Goal: Task Accomplishment & Management: Complete application form

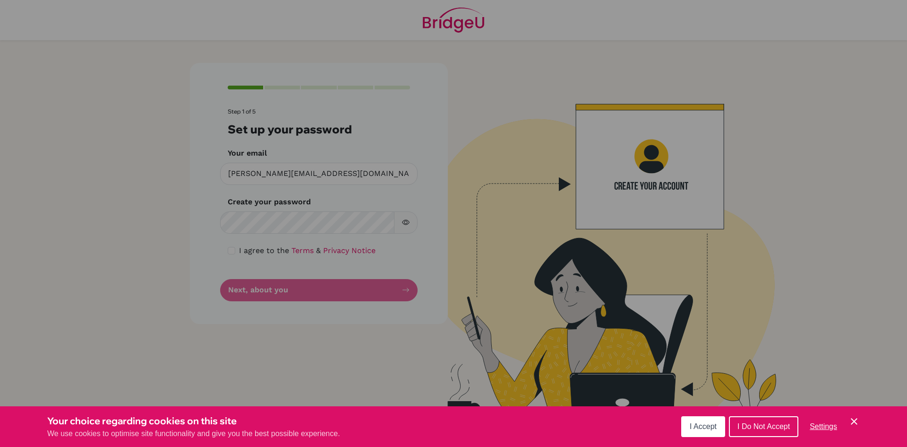
click at [527, 235] on div "Cookie Preferences" at bounding box center [453, 223] width 907 height 447
click at [696, 431] on button "I Accept" at bounding box center [703, 426] width 44 height 21
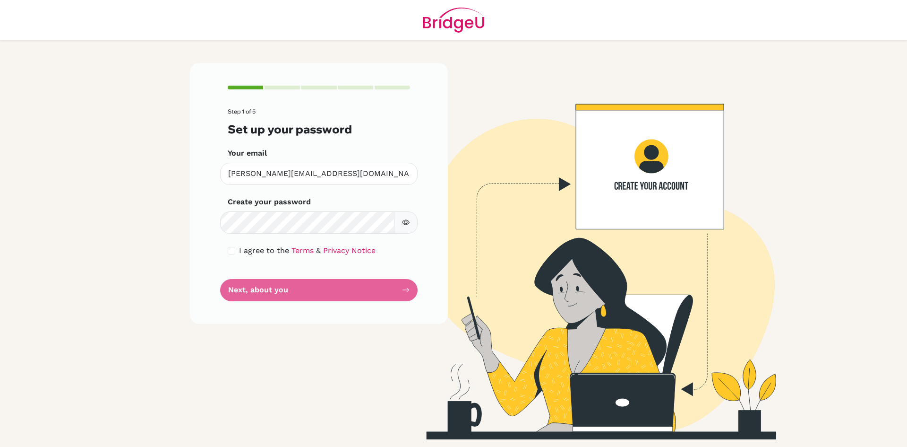
click at [274, 293] on form "Step 1 of 5 Set up your password Your email [PERSON_NAME][EMAIL_ADDRESS][DOMAIN…" at bounding box center [319, 204] width 182 height 192
click at [280, 293] on form "Step 1 of 5 Set up your password Your email [PERSON_NAME][EMAIL_ADDRESS][DOMAIN…" at bounding box center [319, 204] width 182 height 192
click at [342, 282] on form "Step 1 of 5 Set up your password Your email [PERSON_NAME][EMAIL_ADDRESS][DOMAIN…" at bounding box center [319, 204] width 182 height 192
click at [396, 279] on form "Step 1 of 5 Set up your password Your email [PERSON_NAME][EMAIL_ADDRESS][DOMAIN…" at bounding box center [319, 204] width 182 height 192
click at [392, 283] on form "Step 1 of 5 Set up your password Your email [PERSON_NAME][EMAIL_ADDRESS][DOMAIN…" at bounding box center [319, 204] width 182 height 192
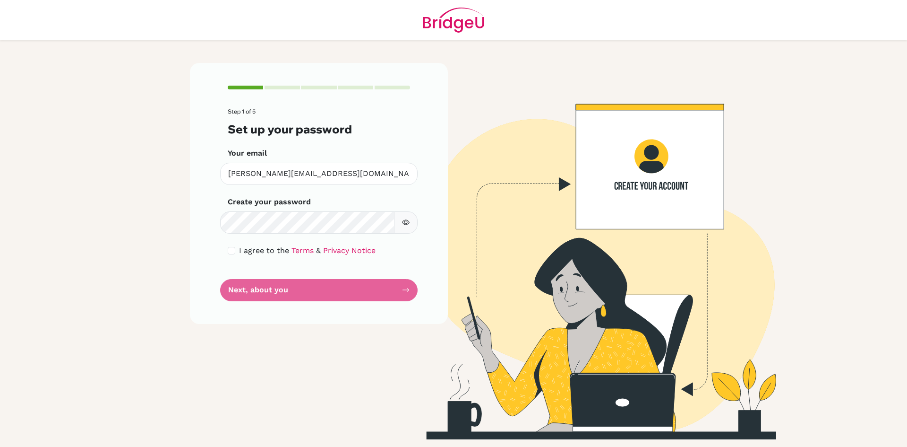
click at [392, 283] on form "Step 1 of 5 Set up your password Your email [PERSON_NAME][EMAIL_ADDRESS][DOMAIN…" at bounding box center [319, 204] width 182 height 192
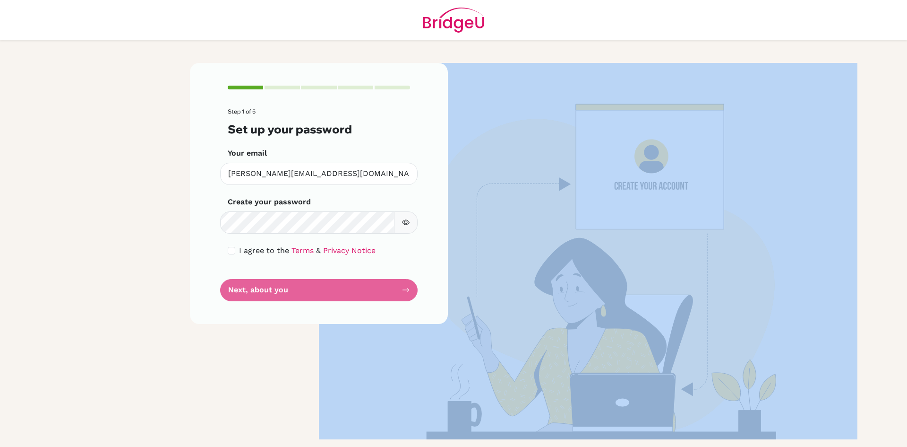
click at [392, 283] on form "Step 1 of 5 Set up your password Your email [PERSON_NAME][EMAIL_ADDRESS][DOMAIN…" at bounding box center [319, 204] width 182 height 192
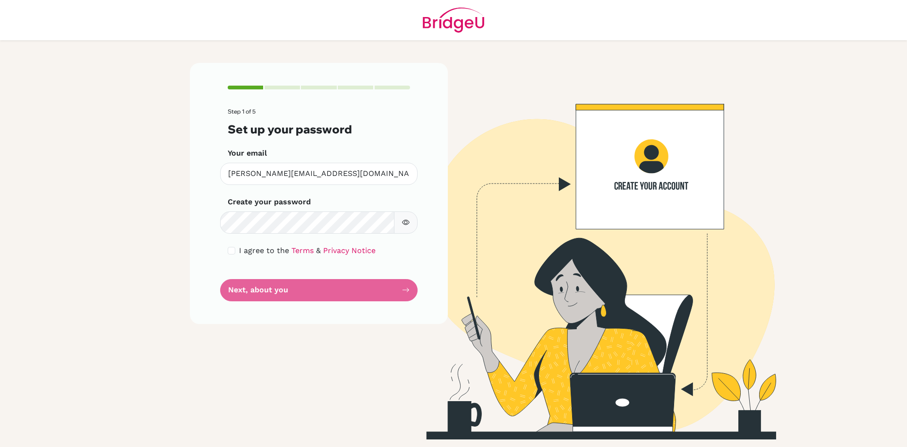
click at [325, 293] on form "Step 1 of 5 Set up your password Your email [PERSON_NAME][EMAIL_ADDRESS][DOMAIN…" at bounding box center [319, 204] width 182 height 192
click at [232, 248] on input "checkbox" at bounding box center [232, 251] width 8 height 8
checkbox input "true"
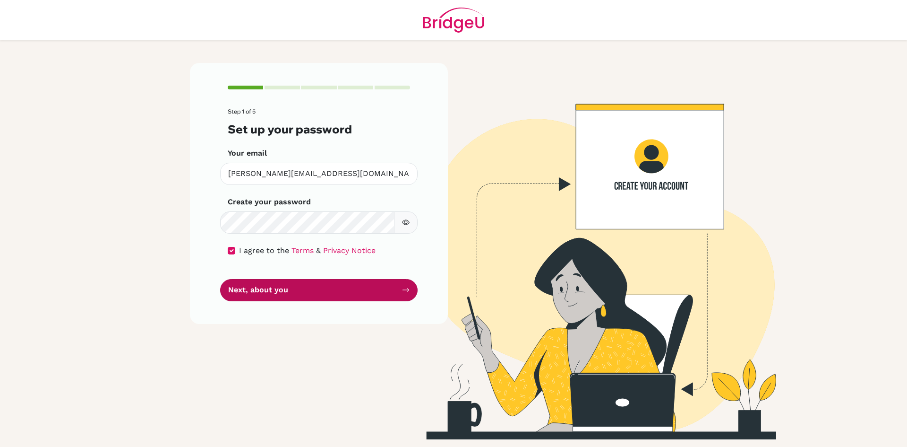
click at [257, 285] on button "Next, about you" at bounding box center [319, 290] width 198 height 22
